Goal: Task Accomplishment & Management: Complete application form

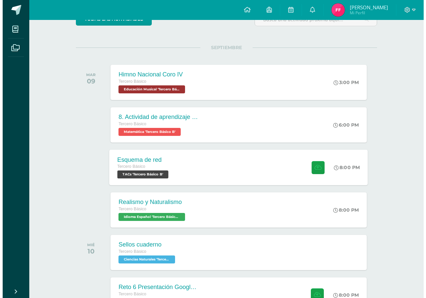
scroll to position [123, 0]
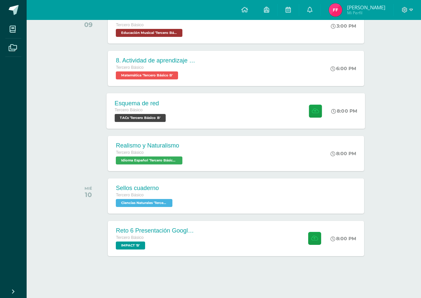
click at [225, 239] on div "Reto 6 Presentación Google Slides Clase 3 y 4 Tercero Básico IMPACT 'B' 8:00 PM…" at bounding box center [236, 238] width 256 height 35
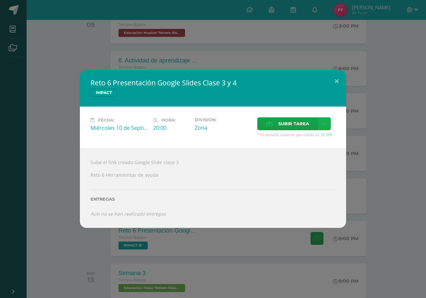
drag, startPoint x: 333, startPoint y: 123, endPoint x: 326, endPoint y: 125, distance: 6.9
click at [331, 123] on div "Subir tarea" at bounding box center [296, 124] width 78 height 15
click at [326, 125] on icon at bounding box center [324, 124] width 5 height 6
click at [293, 138] on span "Subir enlace" at bounding box center [296, 138] width 28 height 6
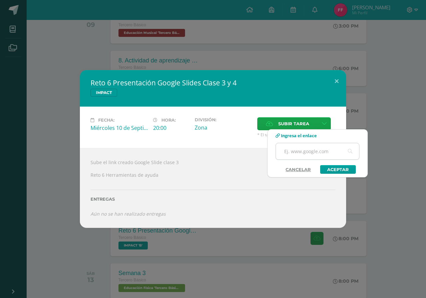
drag, startPoint x: 306, startPoint y: 148, endPoint x: 309, endPoint y: 152, distance: 4.6
click at [306, 148] on input "text" at bounding box center [317, 151] width 83 height 16
paste input "[URL][DOMAIN_NAME]"
type input "[URL][DOMAIN_NAME]"
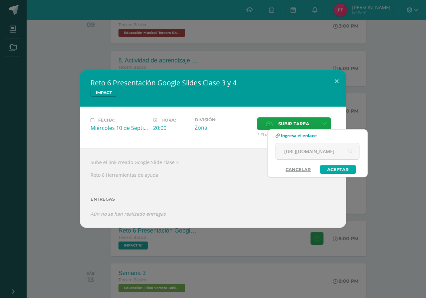
click at [329, 167] on link "Aceptar" at bounding box center [338, 169] width 36 height 9
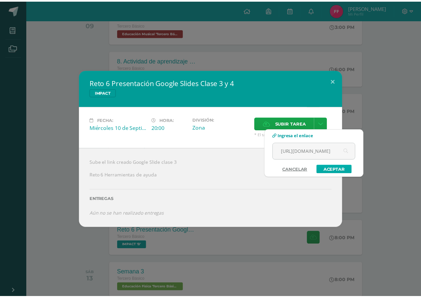
scroll to position [0, 0]
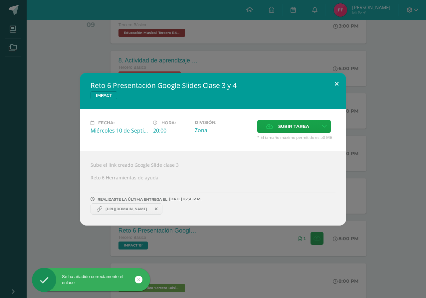
click at [338, 85] on button at bounding box center [336, 84] width 19 height 23
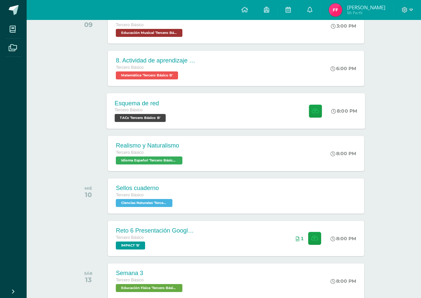
click at [220, 107] on div "Esquema de red Tercero Básico TACs 'Tercero Básico B' 8:00 PM Esquema de red TA…" at bounding box center [236, 111] width 258 height 36
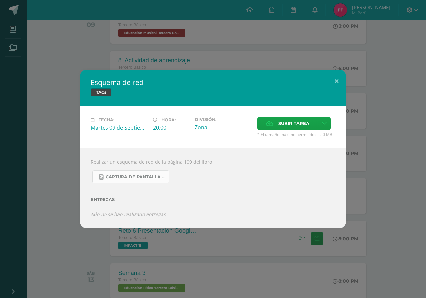
click at [131, 178] on span "Captura de pantalla [DATE] 075809.png" at bounding box center [136, 177] width 60 height 5
click at [154, 175] on span "Captura de pantalla [DATE] 075809.png" at bounding box center [136, 177] width 60 height 5
click at [287, 124] on span "Subir tarea" at bounding box center [293, 123] width 31 height 12
click at [0, 0] on input "Subir tarea" at bounding box center [0, 0] width 0 height 0
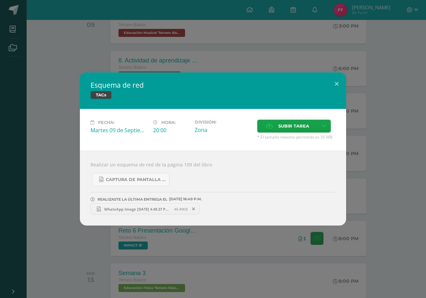
click at [136, 211] on span "WhatsApp Image [DATE] 4.49.37 PM.jpeg" at bounding box center [137, 209] width 73 height 5
click at [162, 209] on span "WhatsApp Image [DATE] 4.49.37 PM.jpeg" at bounding box center [137, 209] width 73 height 5
click at [335, 85] on button at bounding box center [336, 84] width 19 height 23
